Goal: Navigation & Orientation: Find specific page/section

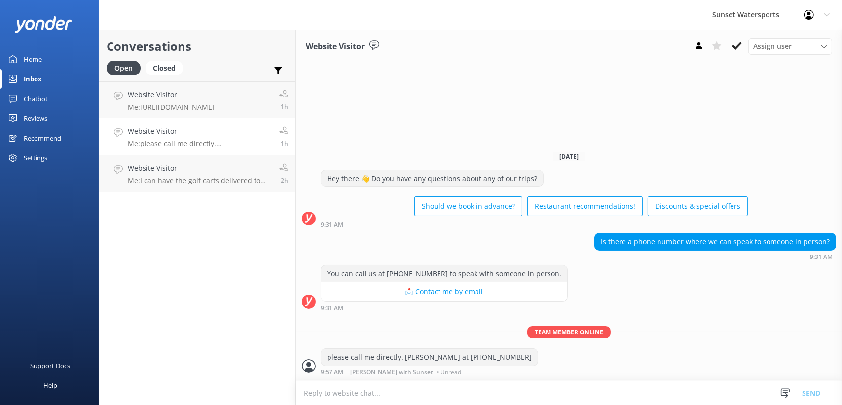
click at [36, 57] on div "Home" at bounding box center [33, 59] width 18 height 20
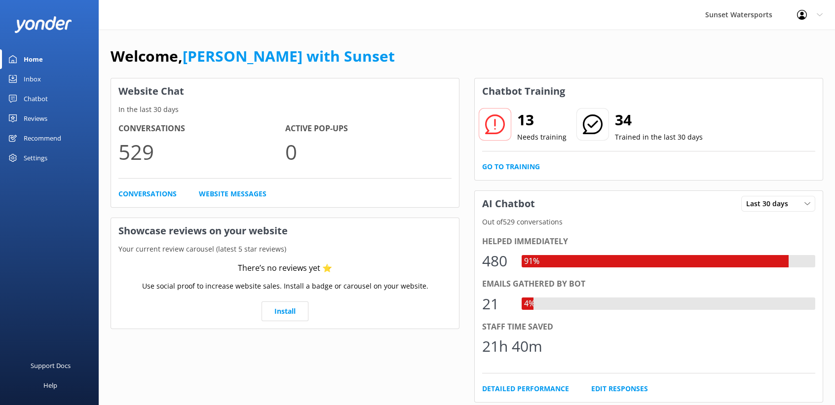
click at [27, 82] on div "Inbox" at bounding box center [32, 79] width 17 height 20
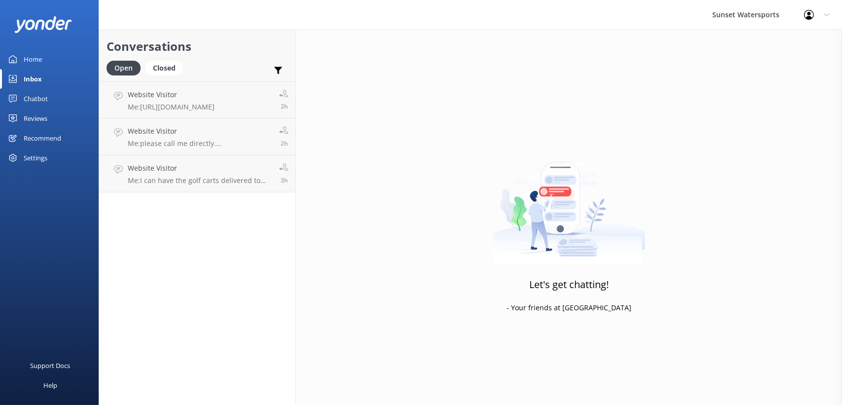
click at [223, 288] on div "Conversations Open Closed Important Assigned to me Unassigned Website Visitor M…" at bounding box center [197, 217] width 197 height 375
